Goal: Use online tool/utility: Use online tool/utility

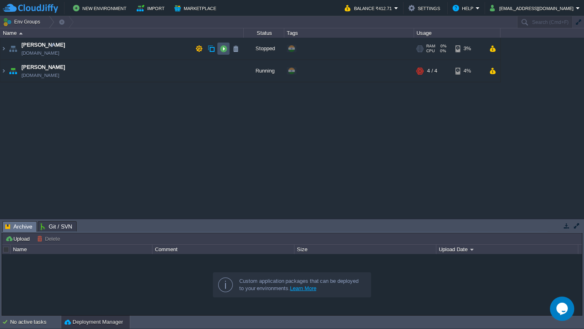
click at [225, 49] on button "button" at bounding box center [223, 48] width 7 height 7
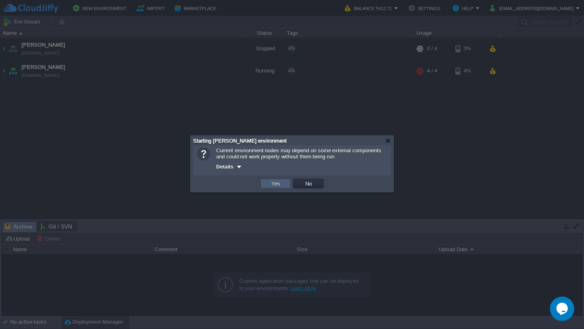
click at [266, 184] on td "Yes" at bounding box center [275, 184] width 30 height 10
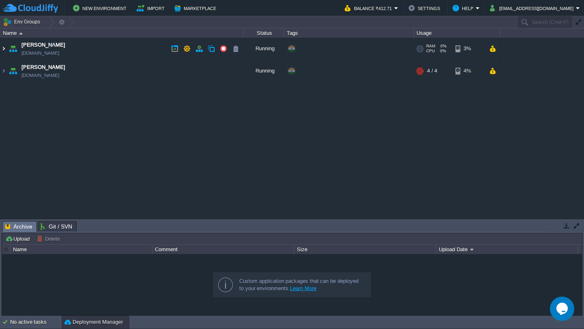
click at [6, 51] on img at bounding box center [3, 49] width 6 height 22
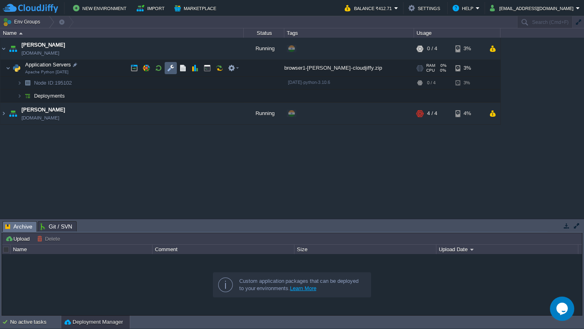
click at [170, 73] on td at bounding box center [171, 68] width 12 height 12
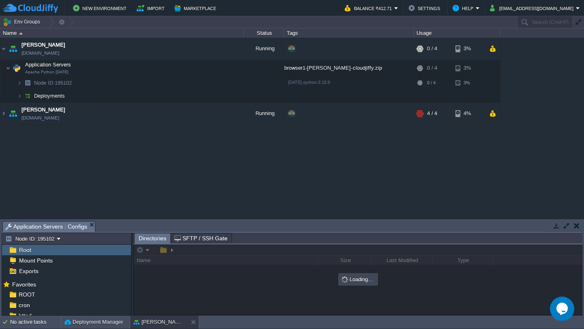
click at [565, 229] on button "button" at bounding box center [566, 225] width 7 height 7
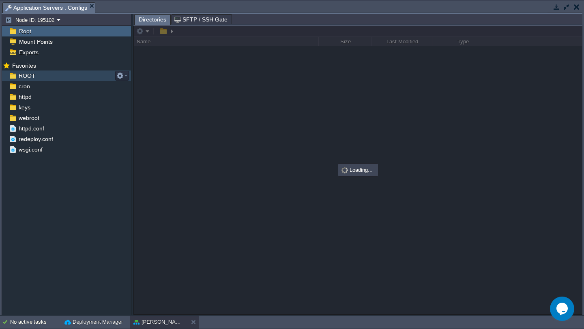
click at [34, 72] on div "ROOT" at bounding box center [66, 76] width 129 height 11
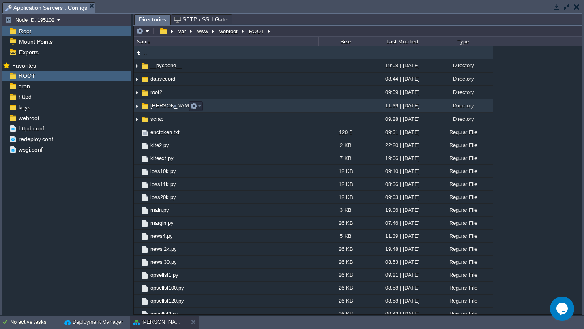
click at [137, 109] on img at bounding box center [137, 106] width 6 height 13
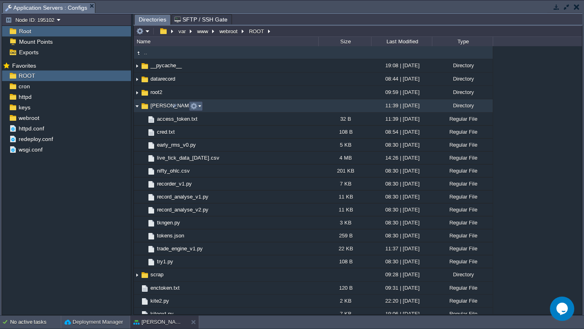
click at [199, 111] on td at bounding box center [196, 106] width 14 height 10
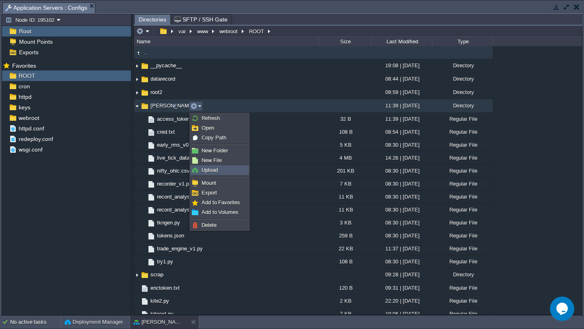
click at [214, 169] on span "Upload" at bounding box center [209, 170] width 16 height 6
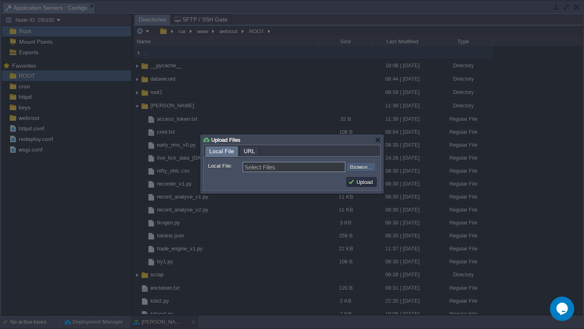
click at [361, 171] on input "file" at bounding box center [324, 167] width 103 height 10
type input "C:\fakepath\trade_engine_v2.py"
type input "trade_engine_v2.py"
click at [366, 184] on button "Upload" at bounding box center [361, 181] width 27 height 7
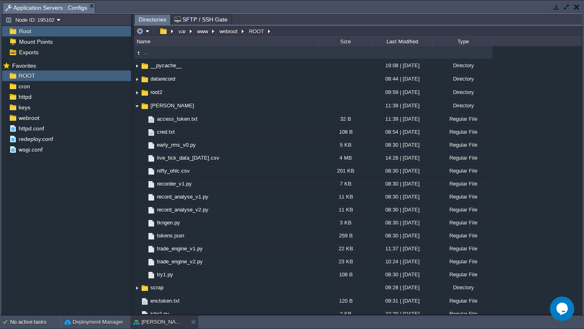
click at [568, 7] on button "button" at bounding box center [566, 6] width 7 height 7
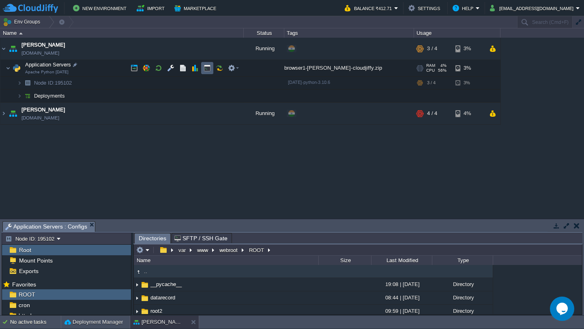
click at [206, 71] on button "button" at bounding box center [206, 67] width 7 height 7
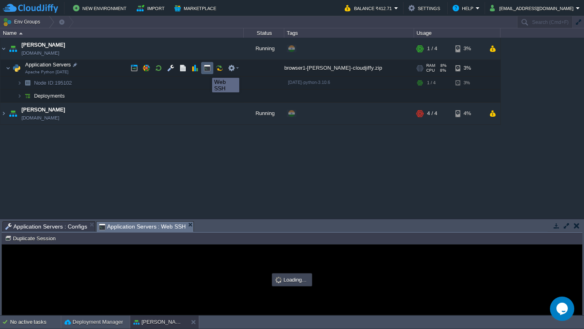
type input "#000000"
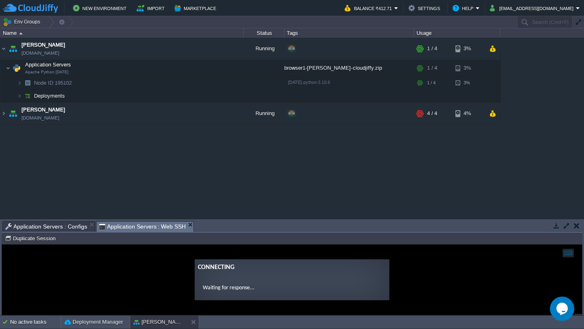
click at [564, 224] on button "button" at bounding box center [566, 225] width 7 height 7
